Goal: Learn about a topic

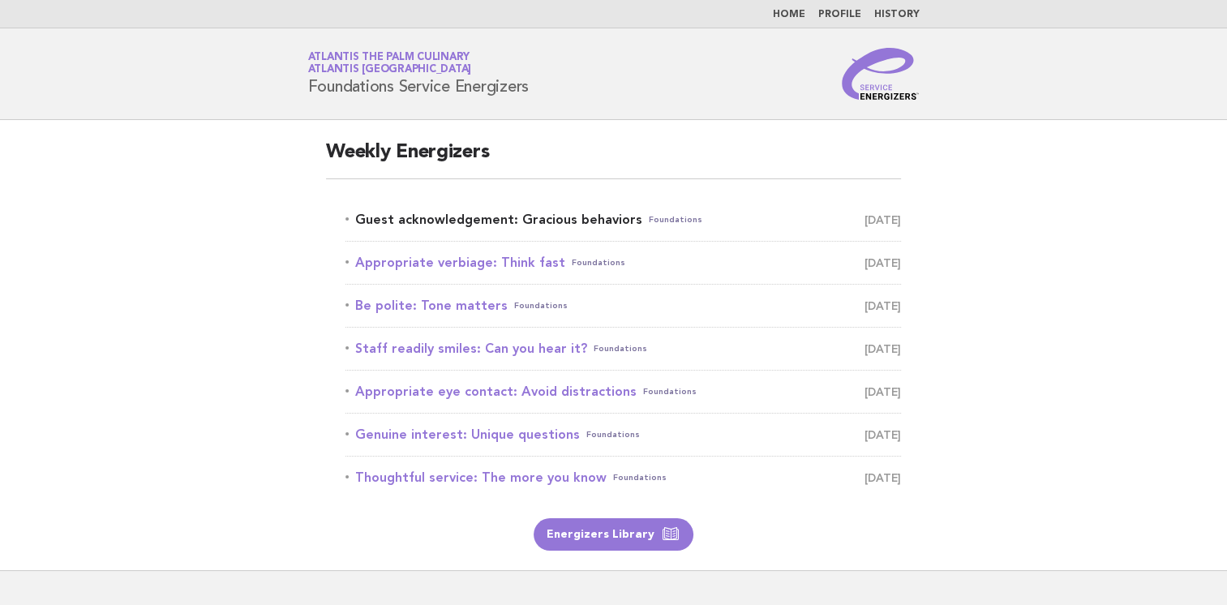
click at [583, 221] on link "Guest acknowledgement: Gracious behaviors Foundations September 18" at bounding box center [624, 219] width 556 height 23
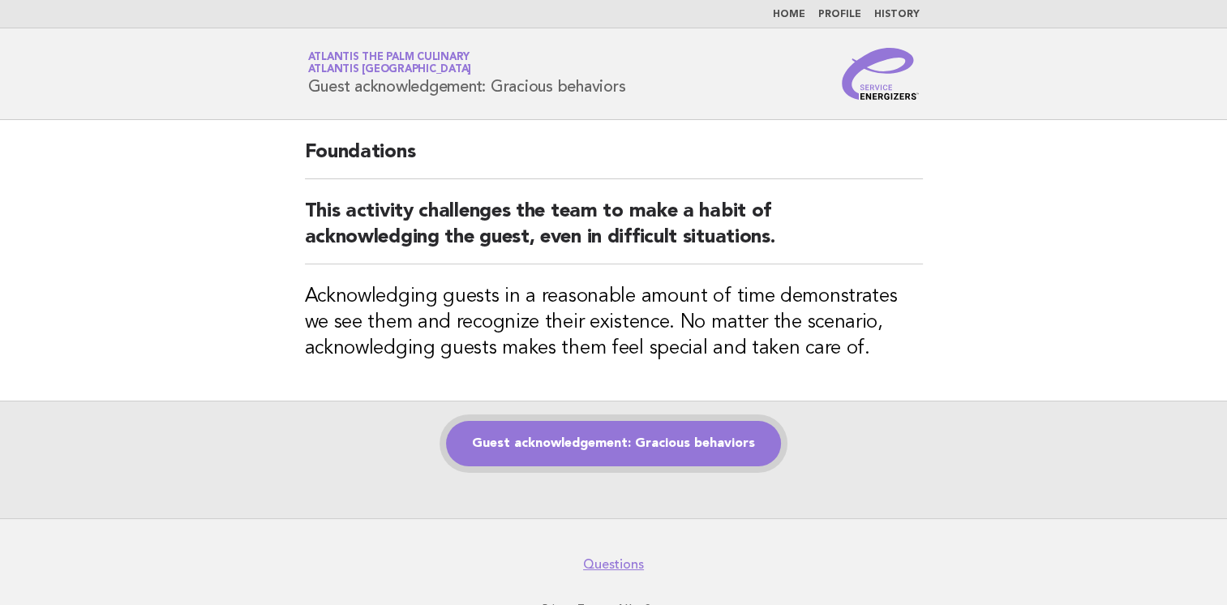
click at [656, 449] on link "Guest acknowledgement: Gracious behaviors" at bounding box center [613, 443] width 335 height 45
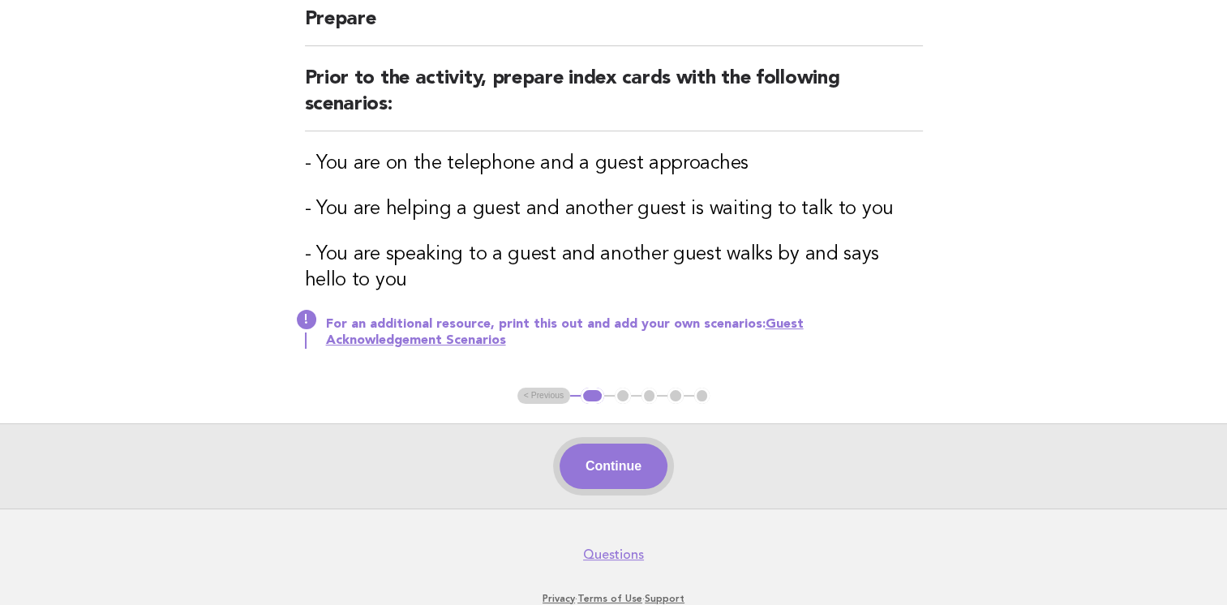
click at [626, 465] on button "Continue" at bounding box center [614, 466] width 108 height 45
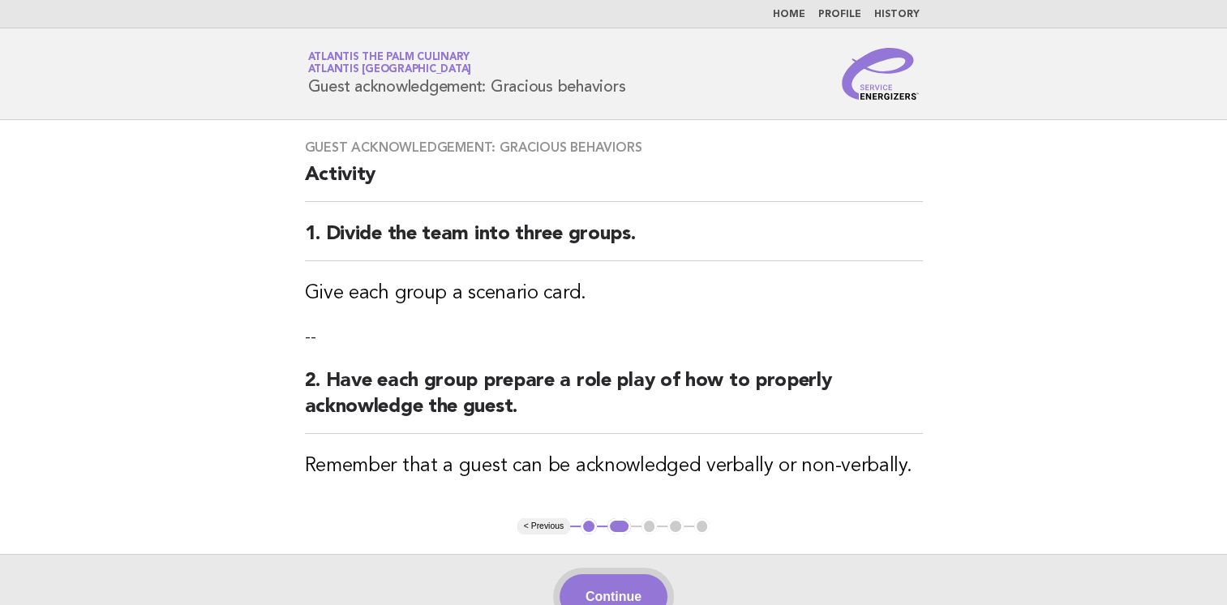
click at [643, 579] on button "Continue" at bounding box center [614, 596] width 108 height 45
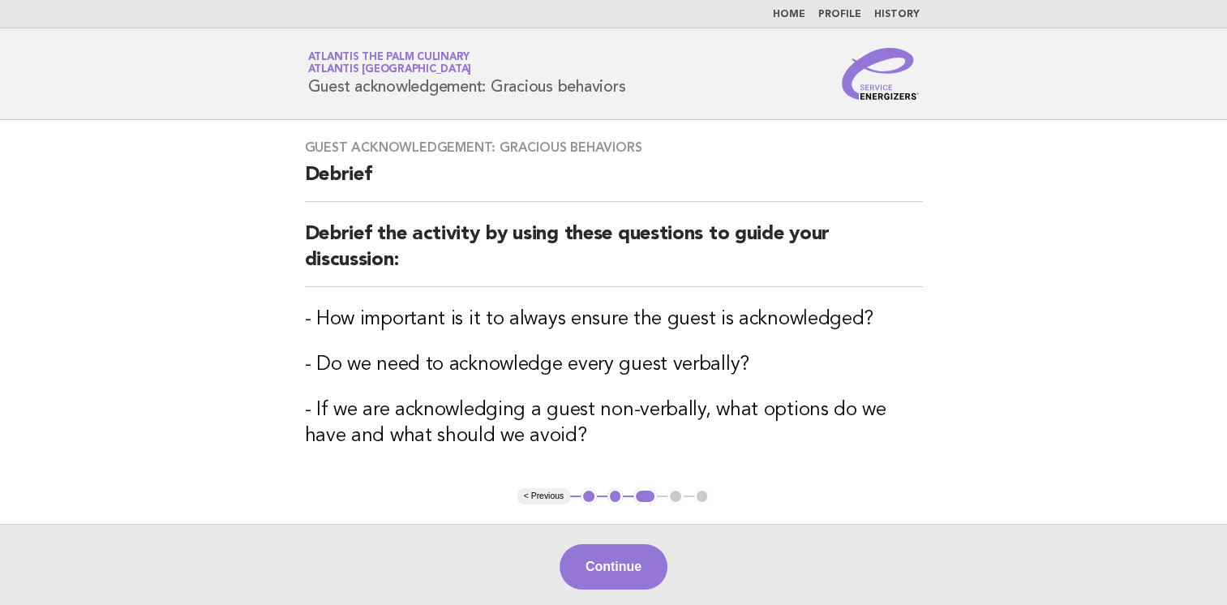
click at [629, 544] on button "Continue" at bounding box center [614, 566] width 108 height 45
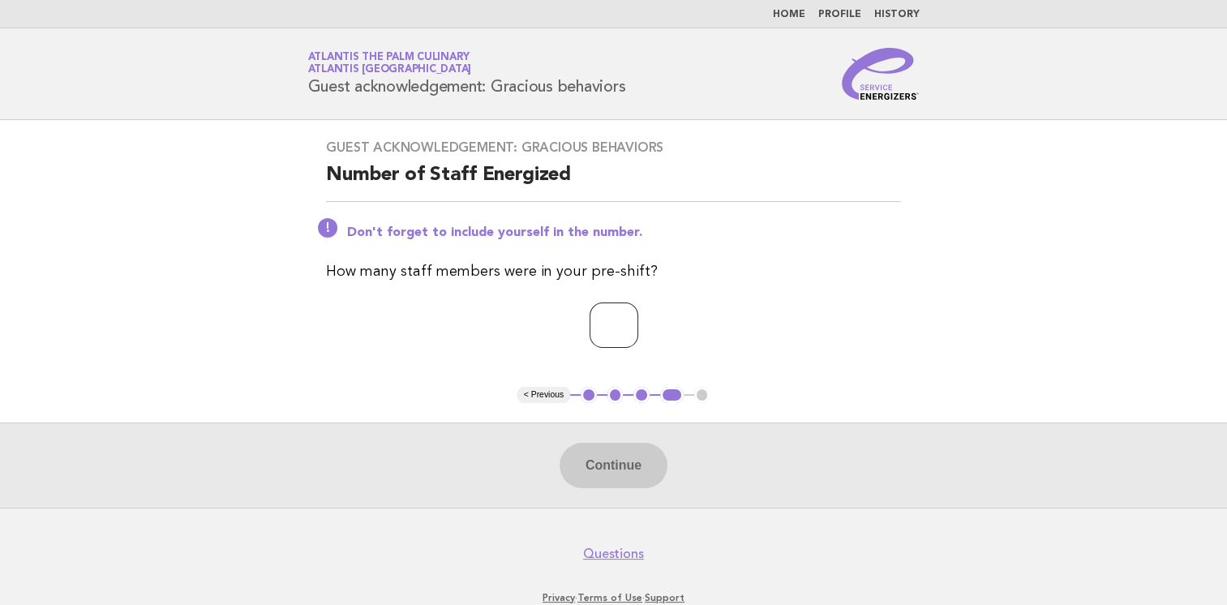
click at [638, 330] on input "*" at bounding box center [614, 325] width 49 height 45
type input "**"
click at [620, 461] on button "Continue" at bounding box center [614, 465] width 108 height 45
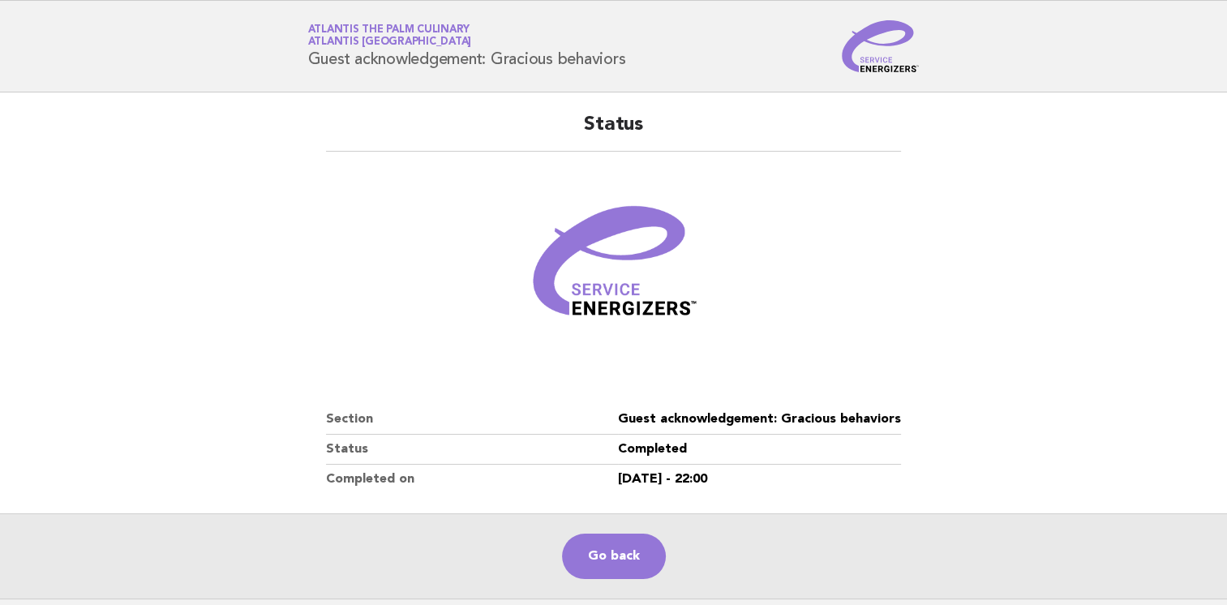
scroll to position [29, 0]
